Goal: Task Accomplishment & Management: Use online tool/utility

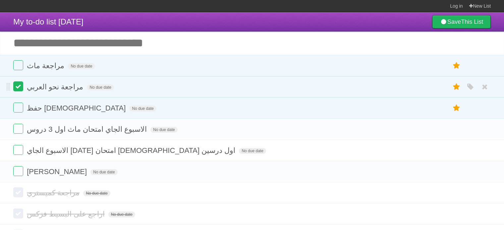
click at [19, 89] on label at bounding box center [18, 87] width 10 height 10
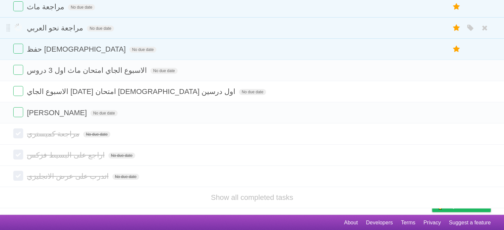
scroll to position [59, 0]
click at [224, 196] on link "Show all completed tasks" at bounding box center [252, 198] width 82 height 8
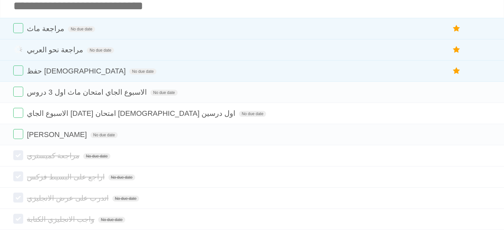
scroll to position [0, 0]
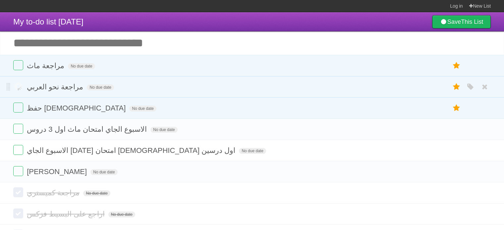
click at [15, 87] on label at bounding box center [18, 87] width 10 height 10
click at [18, 85] on label at bounding box center [18, 87] width 10 height 10
click at [22, 86] on label at bounding box center [18, 87] width 10 height 10
